Goal: Browse casually: Explore the website without a specific task or goal

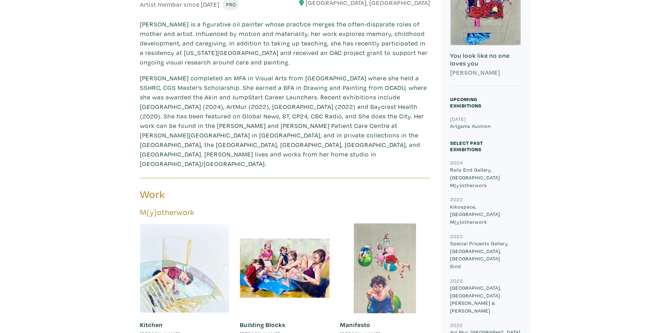
scroll to position [245, 0]
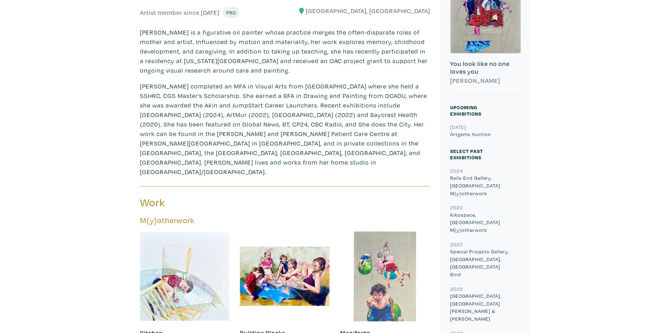
drag, startPoint x: 406, startPoint y: 186, endPoint x: 319, endPoint y: 74, distance: 141.6
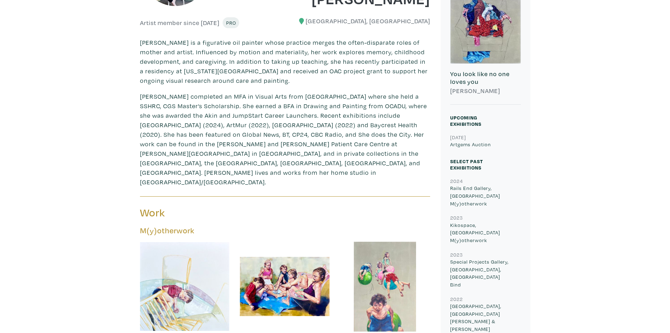
scroll to position [105, 0]
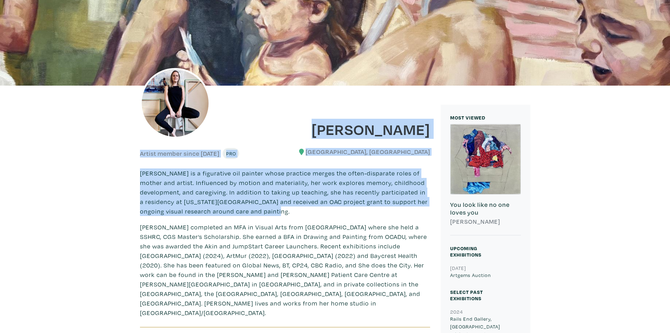
drag, startPoint x: 315, startPoint y: 101, endPoint x: 359, endPoint y: 215, distance: 121.7
click at [359, 215] on p "Corynn Kokolakis is a figurative oil painter whose practice merges the often-di…" at bounding box center [285, 192] width 290 height 48
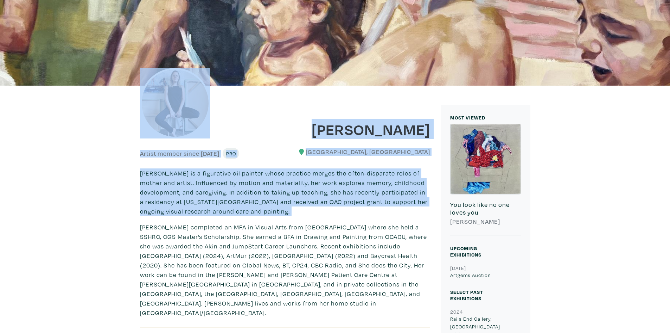
drag, startPoint x: 359, startPoint y: 215, endPoint x: 96, endPoint y: 97, distance: 288.6
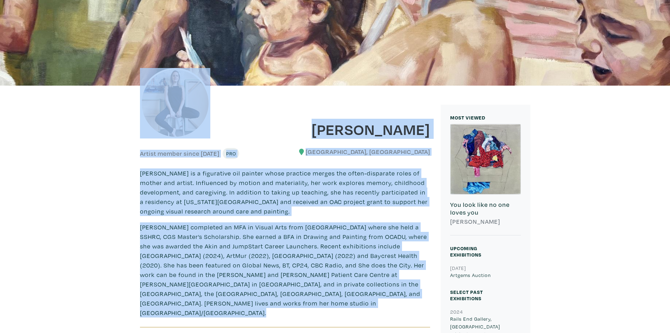
drag, startPoint x: 100, startPoint y: 97, endPoint x: 384, endPoint y: 292, distance: 343.8
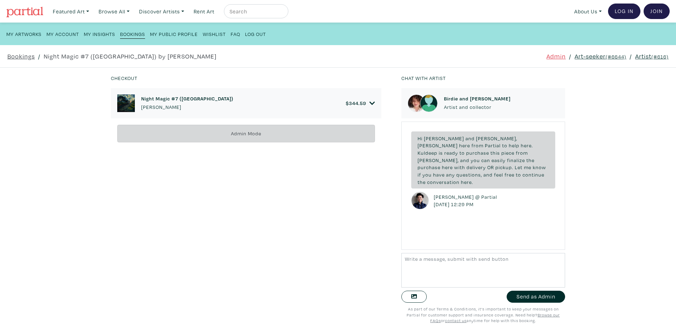
click at [452, 99] on h6 "Birdie and [PERSON_NAME]" at bounding box center [477, 98] width 67 height 6
click at [448, 97] on h6 "Birdie and [PERSON_NAME]" at bounding box center [477, 98] width 67 height 6
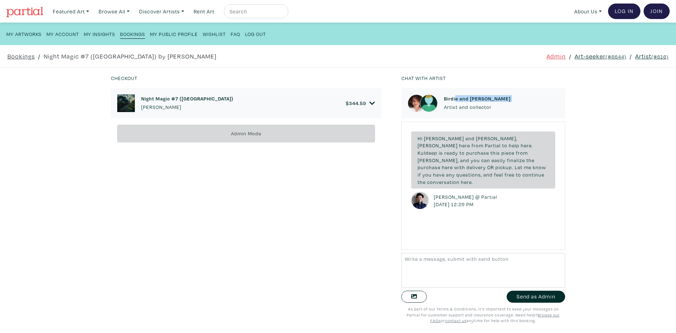
click at [449, 100] on h6 "Birdie and [PERSON_NAME]" at bounding box center [477, 98] width 67 height 6
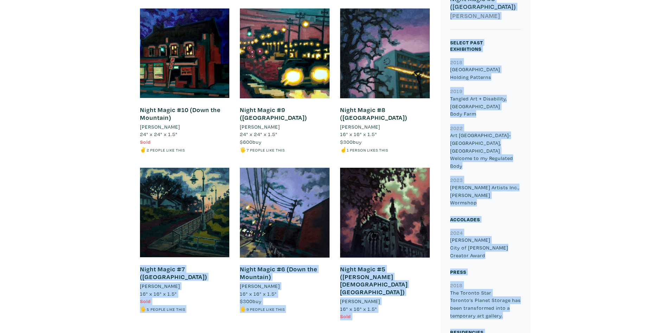
drag, startPoint x: 529, startPoint y: 226, endPoint x: 94, endPoint y: 180, distance: 437.4
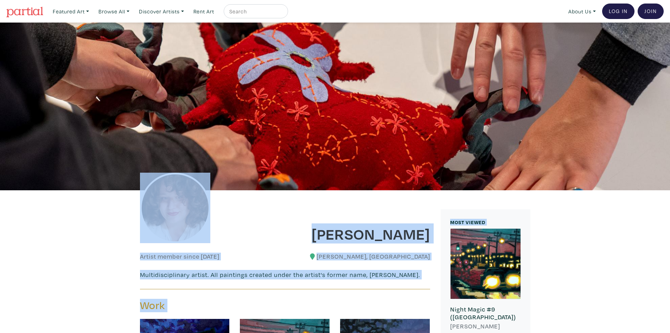
drag, startPoint x: 127, startPoint y: 181, endPoint x: 409, endPoint y: 279, distance: 298.3
click at [409, 279] on p "Multidisciplinary artist. All paintings created under the artist's former name,…" at bounding box center [285, 275] width 290 height 10
